Goal: Information Seeking & Learning: Learn about a topic

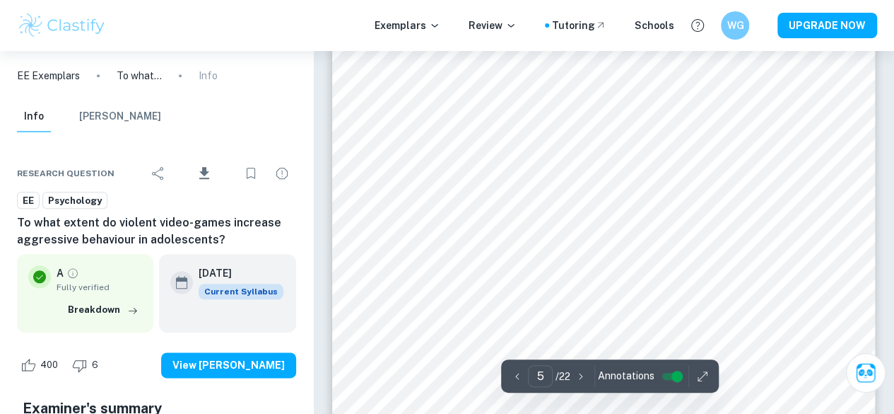
scroll to position [13, 0]
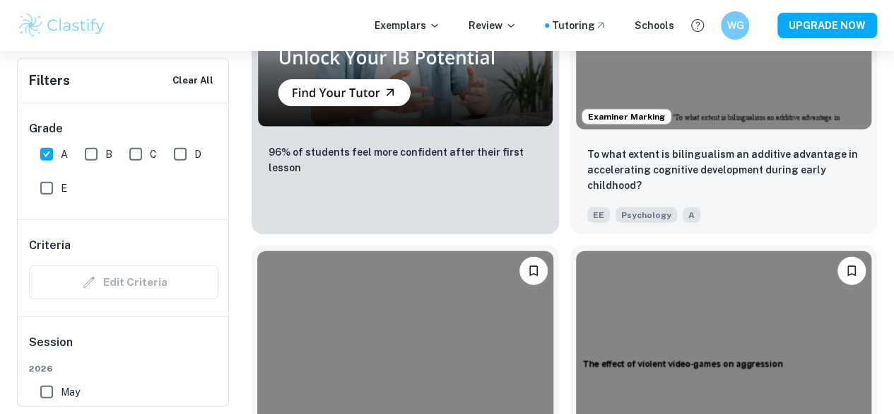
scroll to position [1711, 0]
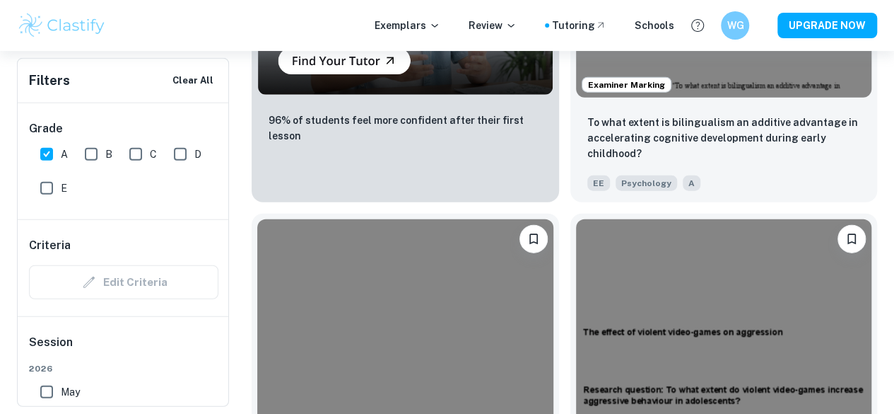
click at [593, 297] on div "To what extent is Group [MEDICAL_DATA] effective in treating the negative effec…" at bounding box center [558, 202] width 637 height 2748
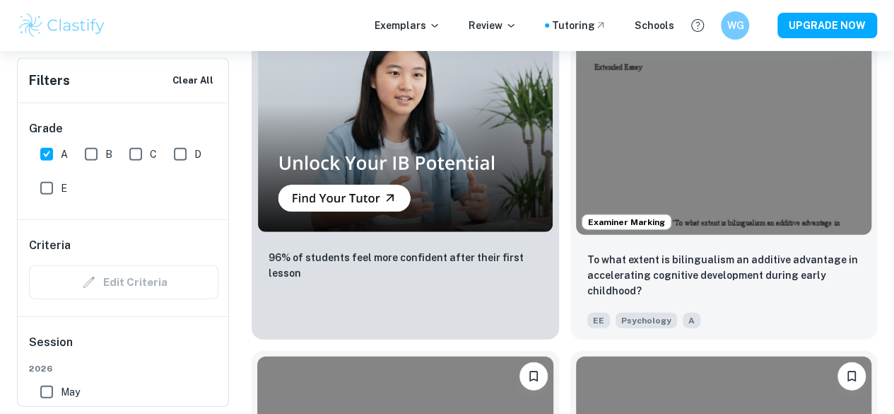
scroll to position [1572, 0]
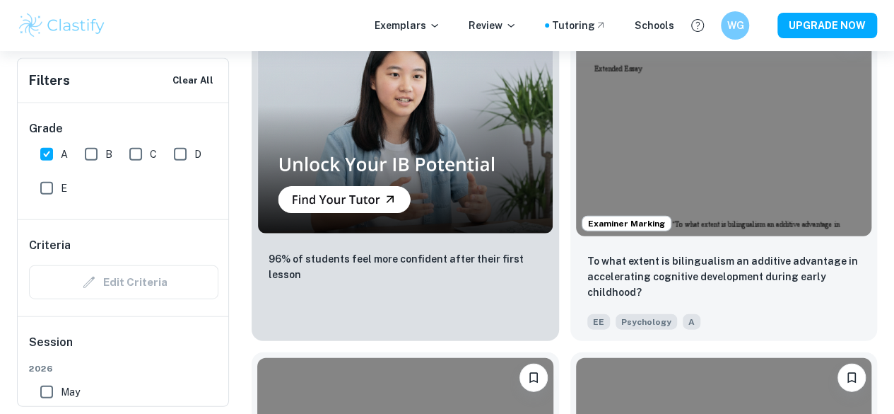
click at [47, 156] on input "A" at bounding box center [47, 154] width 28 height 28
checkbox input "false"
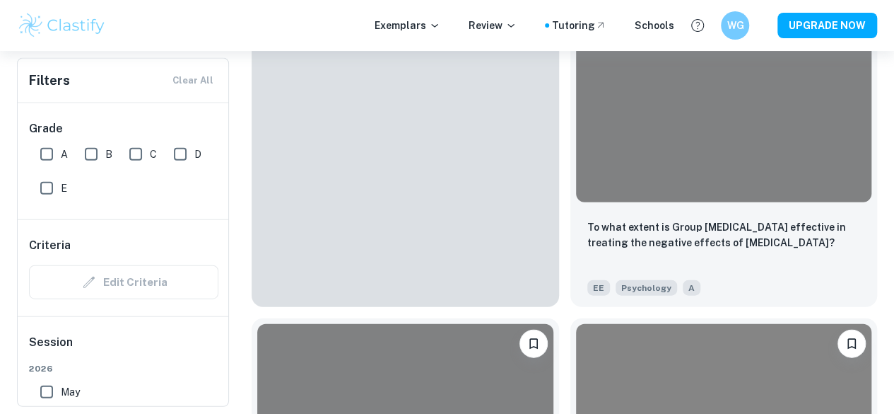
click at [42, 186] on input "E" at bounding box center [47, 188] width 28 height 28
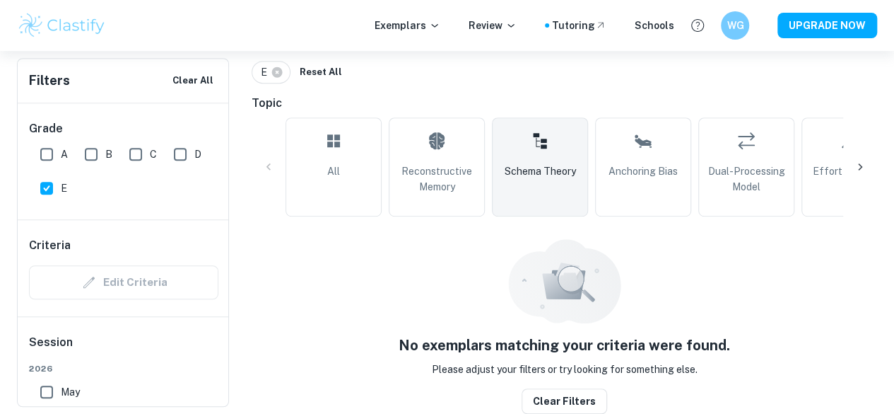
scroll to position [310, 0]
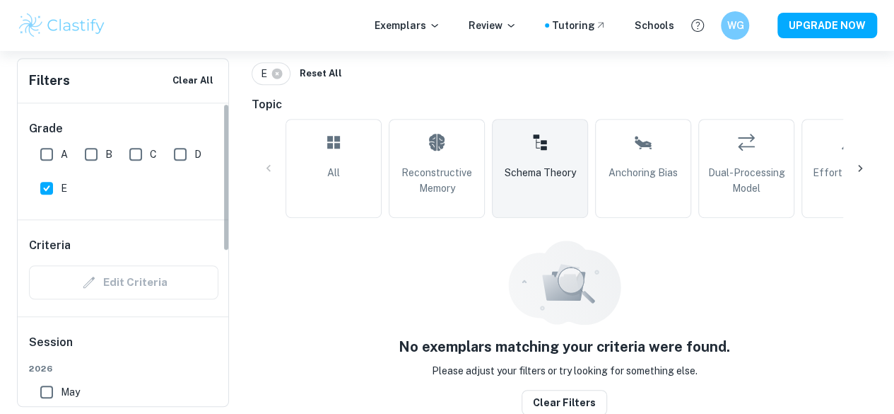
click at [42, 194] on input "E" at bounding box center [47, 188] width 28 height 28
checkbox input "false"
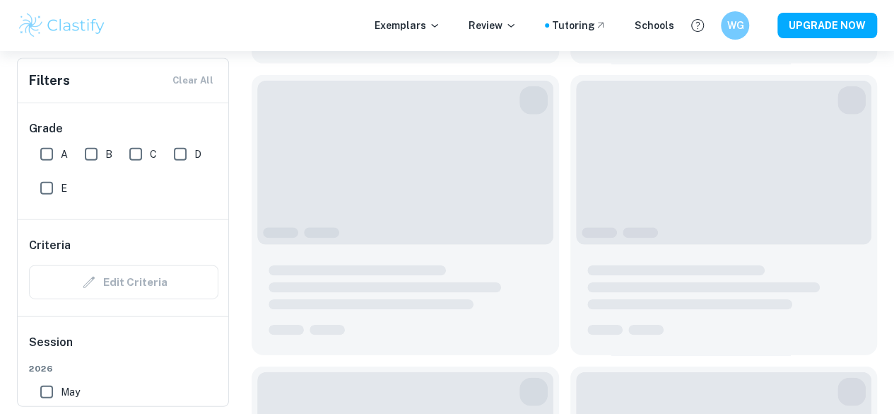
click at [180, 149] on input "D" at bounding box center [180, 154] width 28 height 28
checkbox input "true"
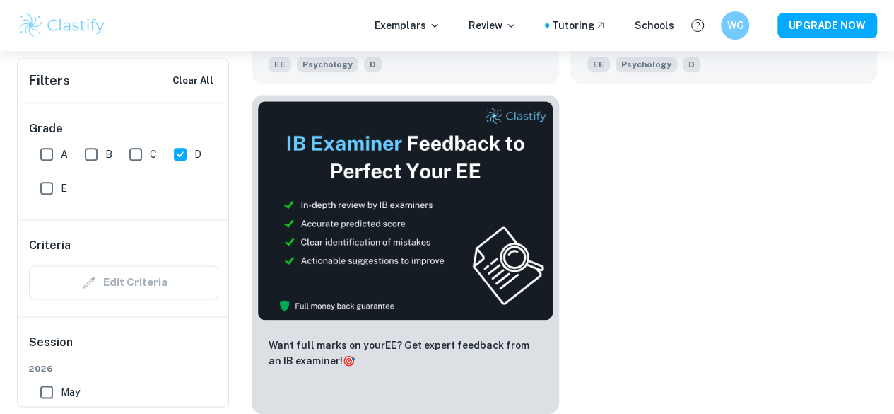
scroll to position [389, 0]
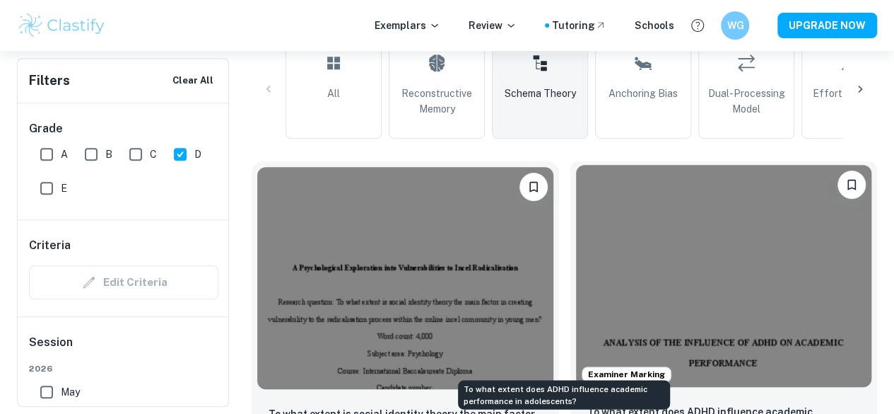
click at [587, 404] on p "To what extent does ADHD influence academic performance in adolescents?" at bounding box center [724, 419] width 274 height 31
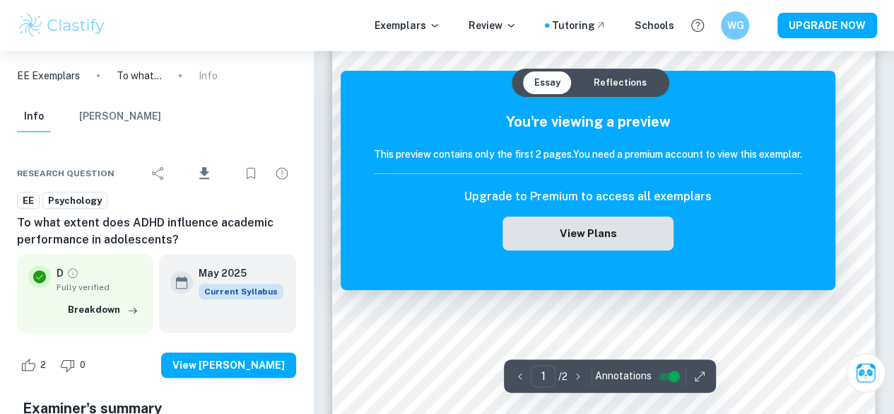
scroll to position [226, 0]
